Goal: Information Seeking & Learning: Check status

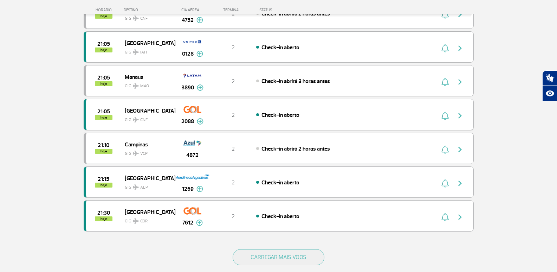
scroll to position [562, 0]
click at [201, 122] on img at bounding box center [200, 121] width 7 height 6
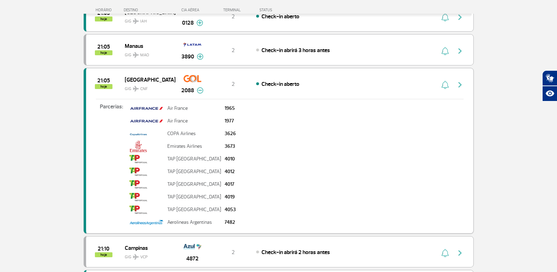
scroll to position [597, 0]
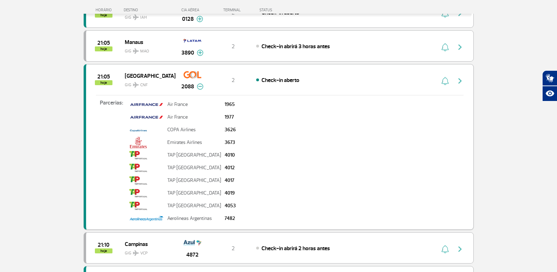
click at [461, 81] on img "button" at bounding box center [460, 81] width 8 height 8
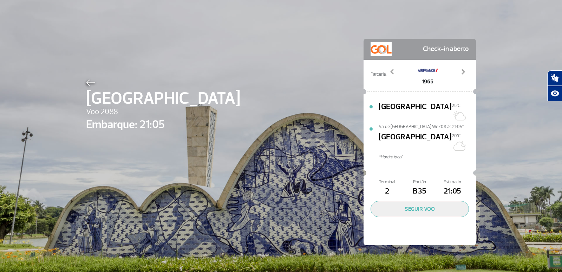
click at [88, 83] on img at bounding box center [90, 82] width 9 height 6
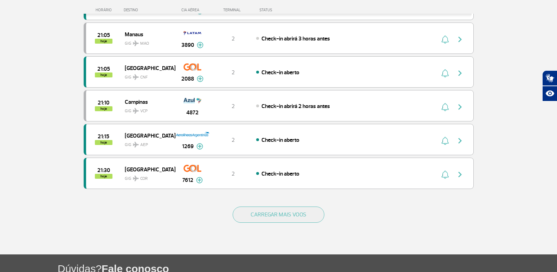
scroll to position [668, 0]
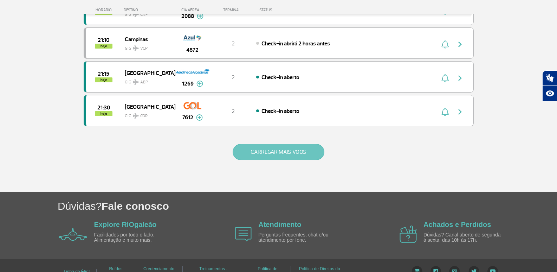
click at [265, 157] on button "CARREGAR MAIS VOOS" at bounding box center [279, 152] width 92 height 16
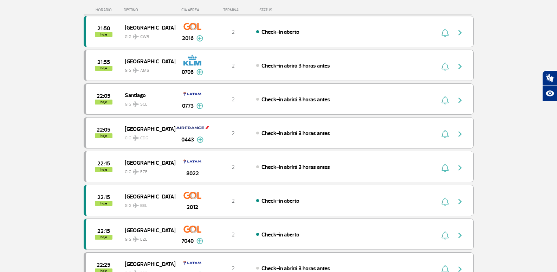
scroll to position [1054, 0]
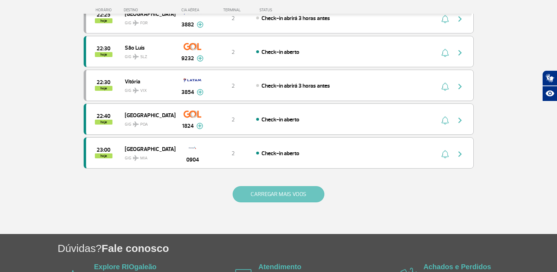
click at [277, 199] on button "CARREGAR MAIS VOOS" at bounding box center [279, 194] width 92 height 16
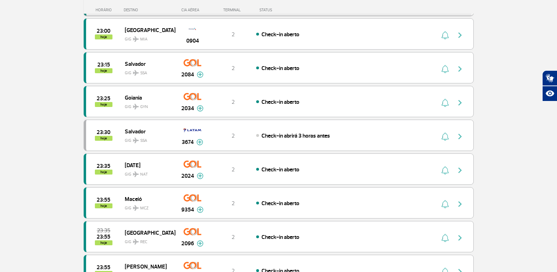
scroll to position [1406, 0]
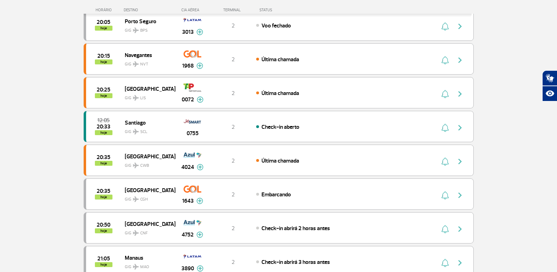
scroll to position [316, 0]
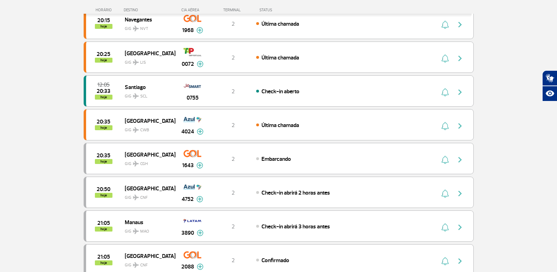
click at [0, 134] on section "Página Inicial > Voos > Painel de Voos Painel de Voos Partidas Chegadas 19:45 1…" at bounding box center [278, 131] width 557 height 824
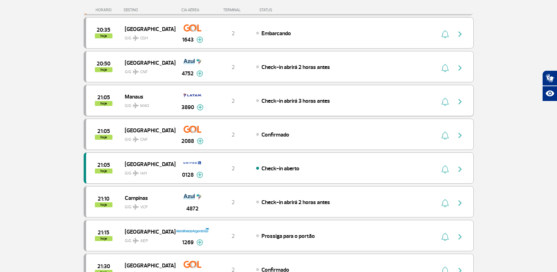
scroll to position [668, 0]
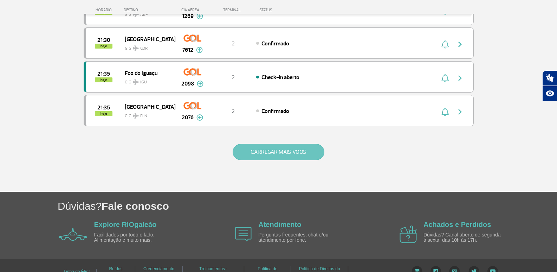
click at [303, 150] on button "CARREGAR MAIS VOOS" at bounding box center [279, 152] width 92 height 16
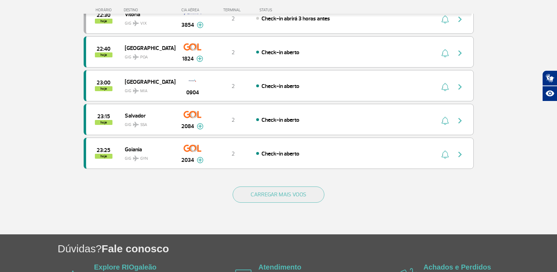
scroll to position [1300, 0]
click at [245, 193] on button "CARREGAR MAIS VOOS" at bounding box center [279, 194] width 92 height 16
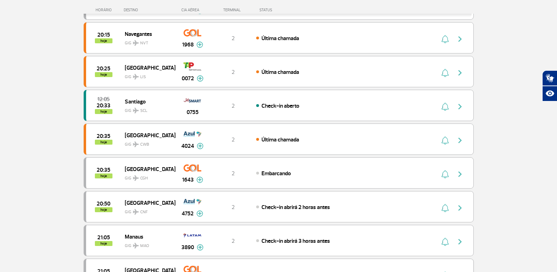
scroll to position [316, 0]
